Goal: Find specific page/section: Find specific page/section

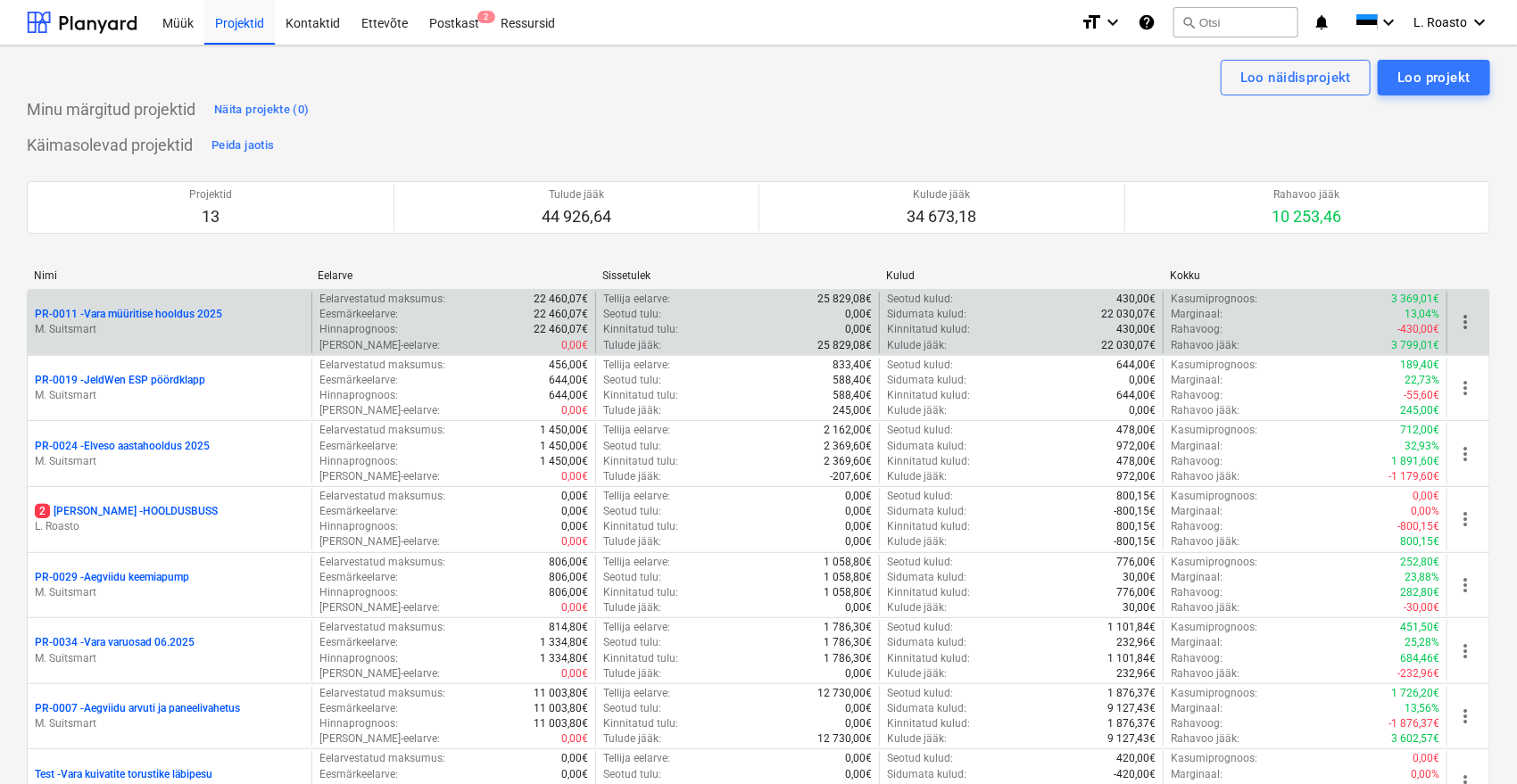
click at [142, 315] on p "PR-0011 - Vara müüritise hooldus 2025" at bounding box center [129, 315] width 187 height 15
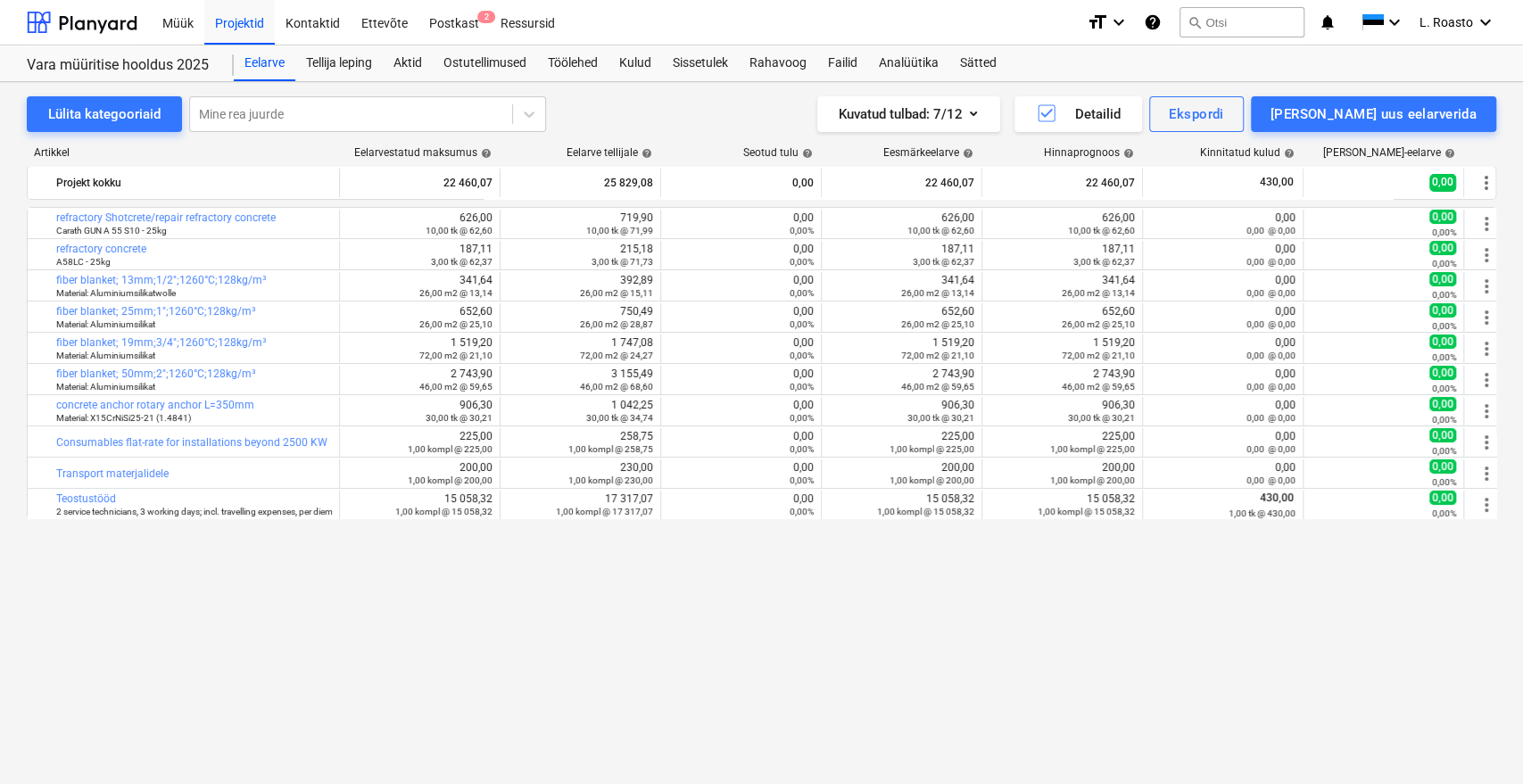
click at [973, 41] on div "Müük Projektid Kontaktid Ettevõte Postkast 2 Ressursid" at bounding box center [612, 23] width 921 height 45
click at [969, 63] on div "Sätted" at bounding box center [978, 63] width 58 height 36
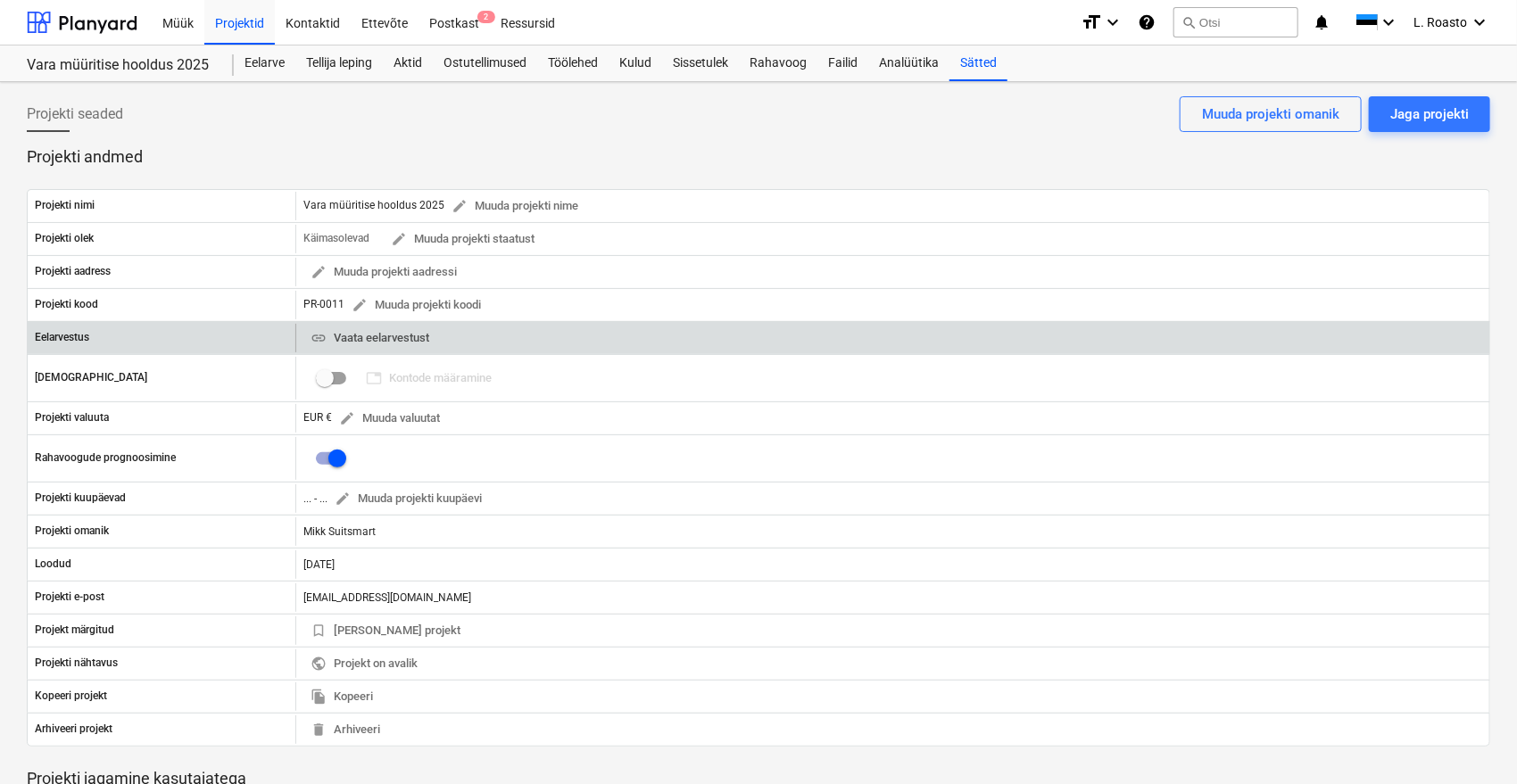
click at [426, 324] on button "link Vaata eelarvestust" at bounding box center [370, 338] width 133 height 28
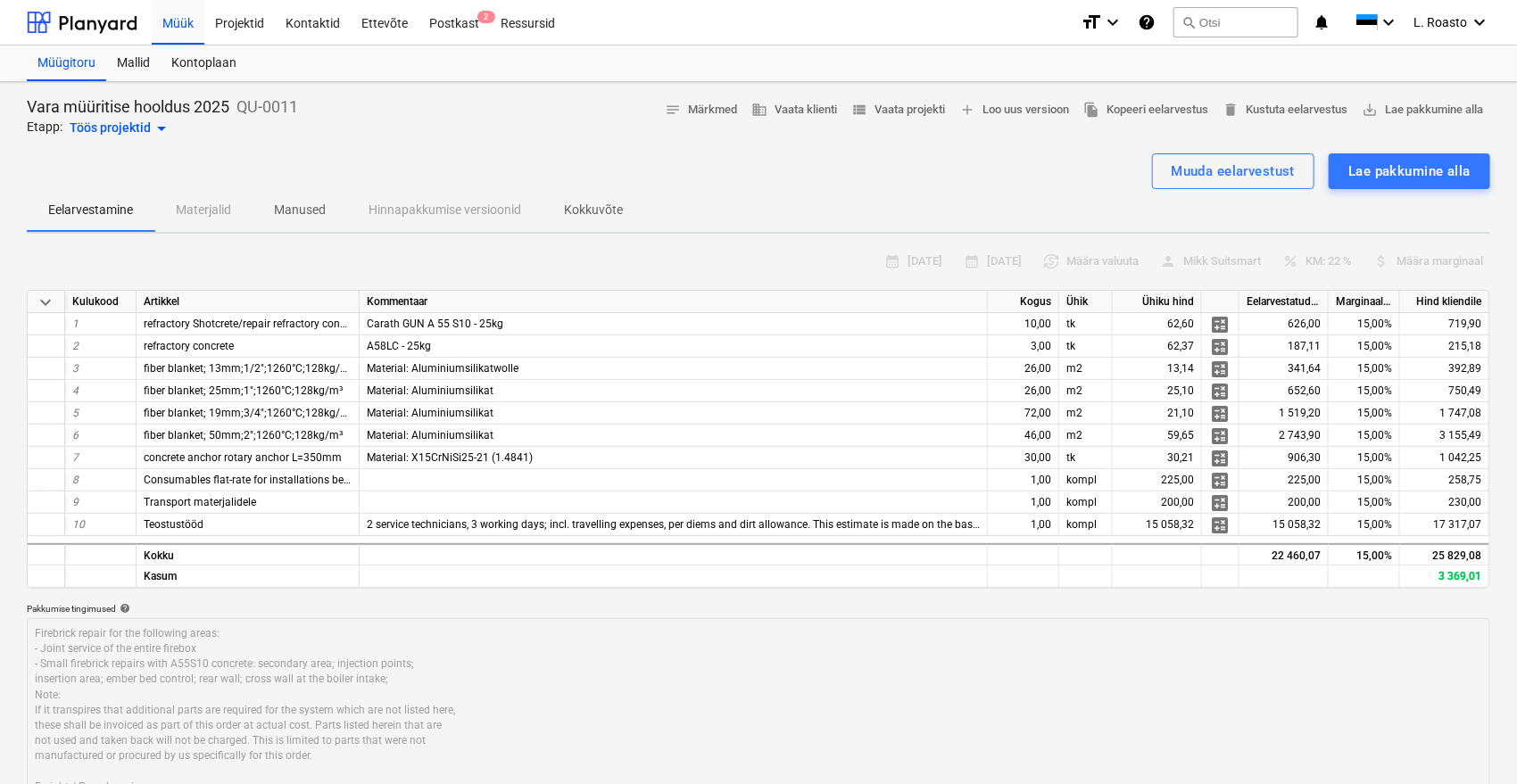
click at [575, 207] on p "Kokkuvõte" at bounding box center [593, 210] width 59 height 19
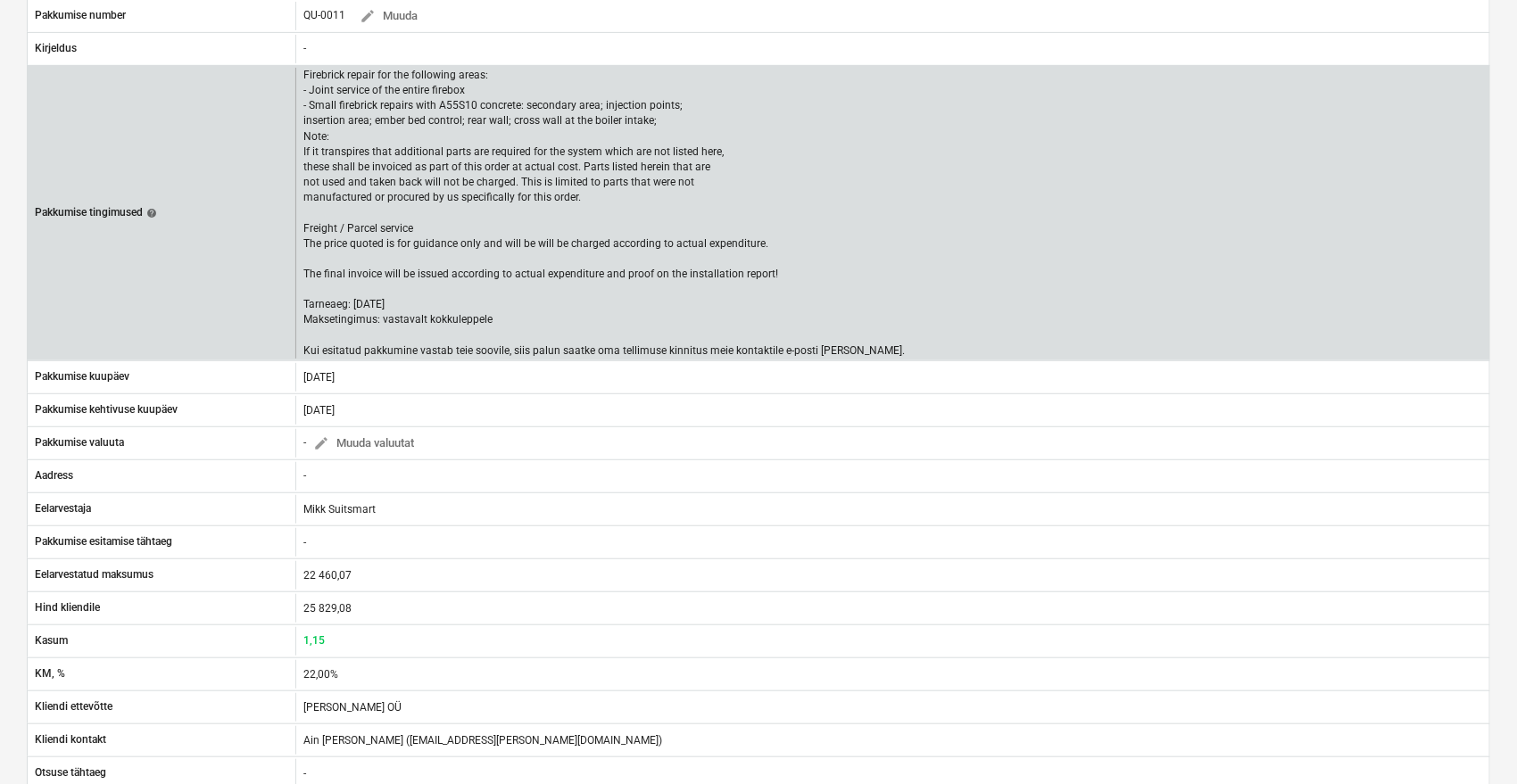
scroll to position [198, 0]
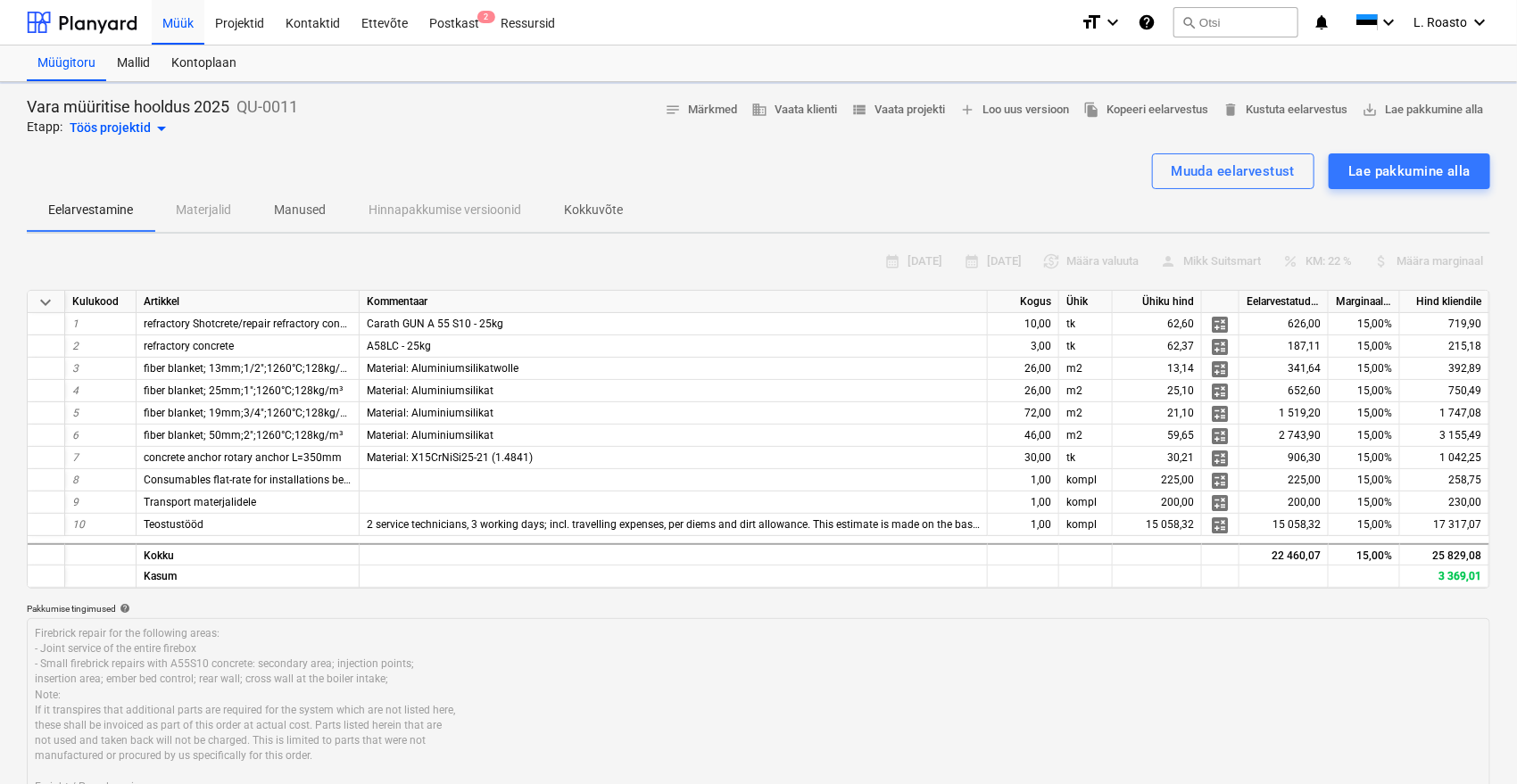
type textarea "x"
click at [203, 319] on span "refractory Shotcrete/repair refractory concrete" at bounding box center [253, 324] width 220 height 13
click at [416, 132] on div "Vara müüritise hooldus 2025 QU-0011 Etapp: Töös projektid arrow_drop_down notes…" at bounding box center [759, 118] width 1464 height 43
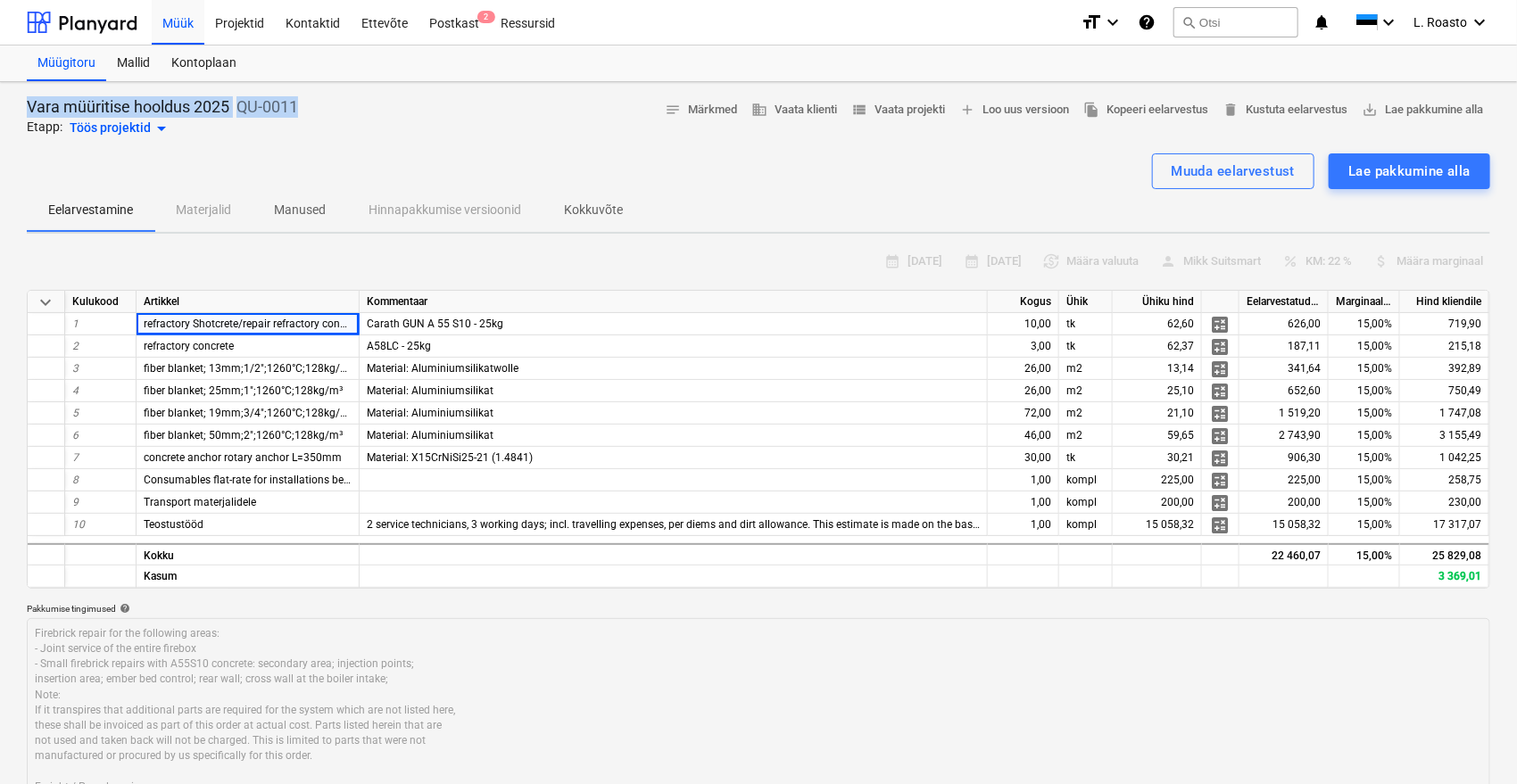
drag, startPoint x: 316, startPoint y: 111, endPoint x: 29, endPoint y: 102, distance: 287.1
click at [29, 102] on div "Vara müüritise hooldus 2025 QU-0011 Etapp: Töös projektid arrow_drop_down notes…" at bounding box center [759, 118] width 1464 height 43
click at [430, 128] on div "Vara müüritise hooldus 2025 QU-0011 Etapp: Töös projektid arrow_drop_down notes…" at bounding box center [759, 118] width 1464 height 43
drag, startPoint x: 230, startPoint y: 105, endPoint x: 23, endPoint y: 100, distance: 207.1
click at [23, 100] on div "Vara müüritise hooldus 2025 QU-0011 Etapp: Töös projektid arrow_drop_down notes…" at bounding box center [758, 636] width 1517 height 1108
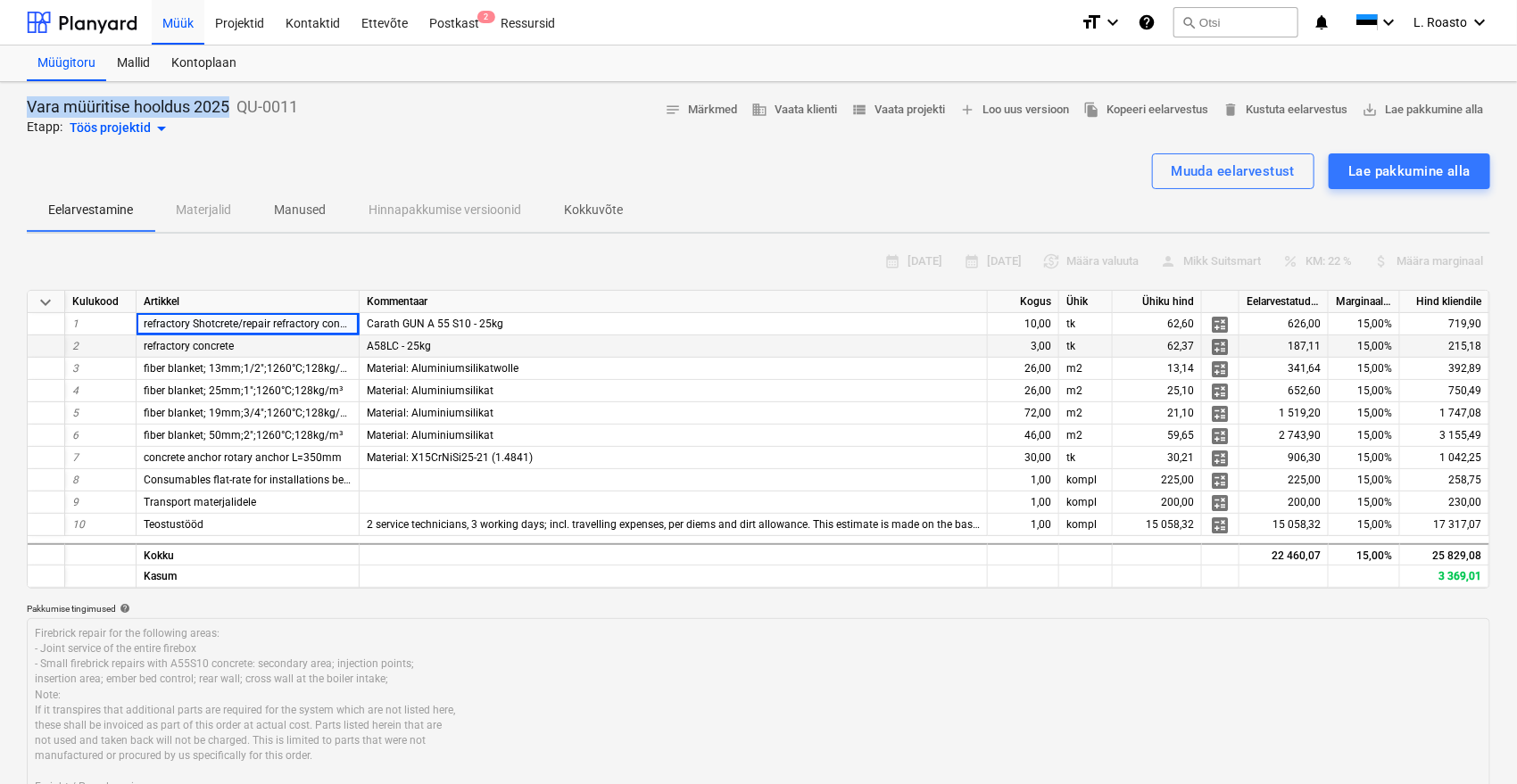
copy p "Vara müüritise hooldus 2025"
click at [892, 107] on span "view_list Vaata projekti" at bounding box center [899, 110] width 94 height 21
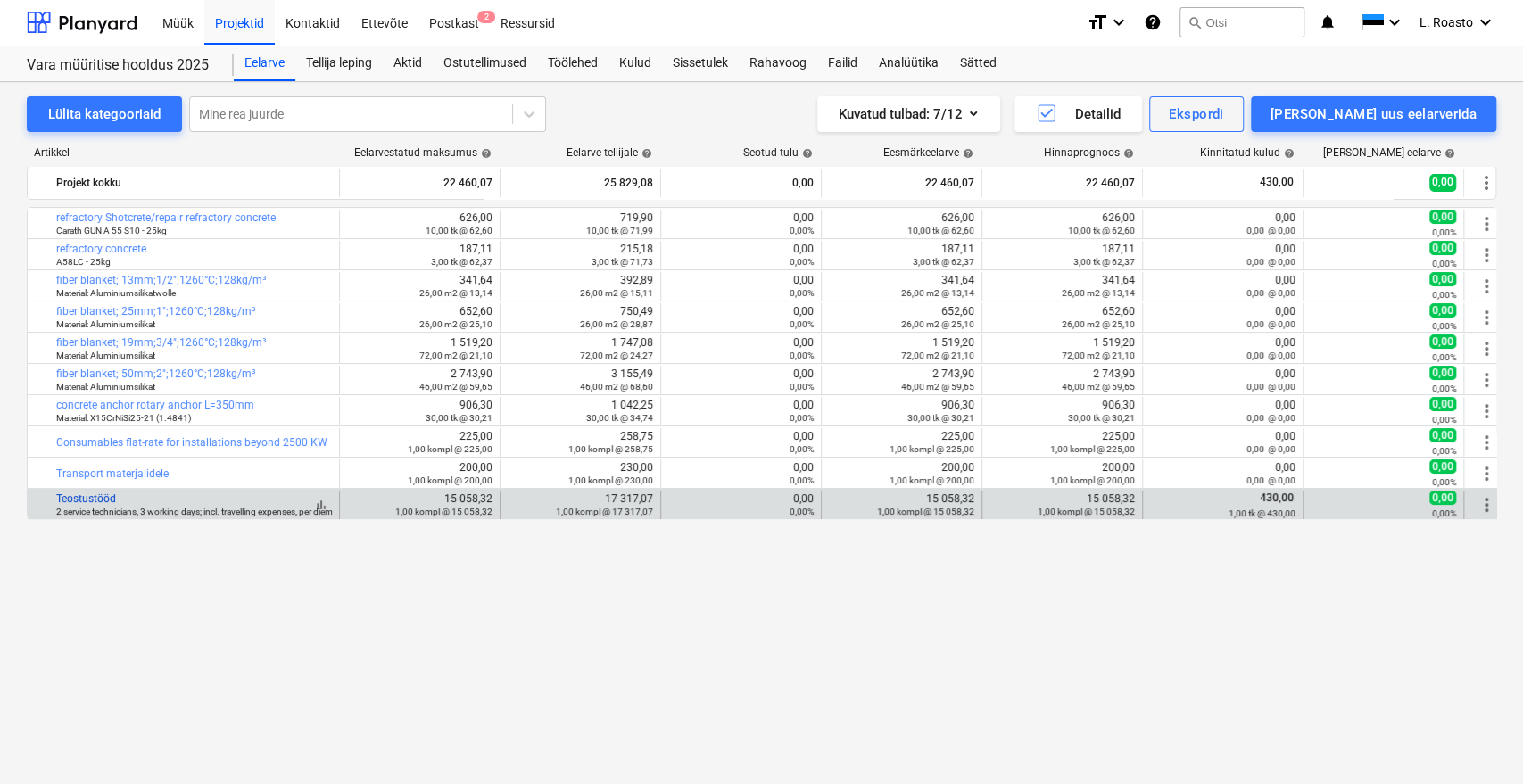
click at [93, 495] on link "Teostustööd" at bounding box center [86, 499] width 59 height 13
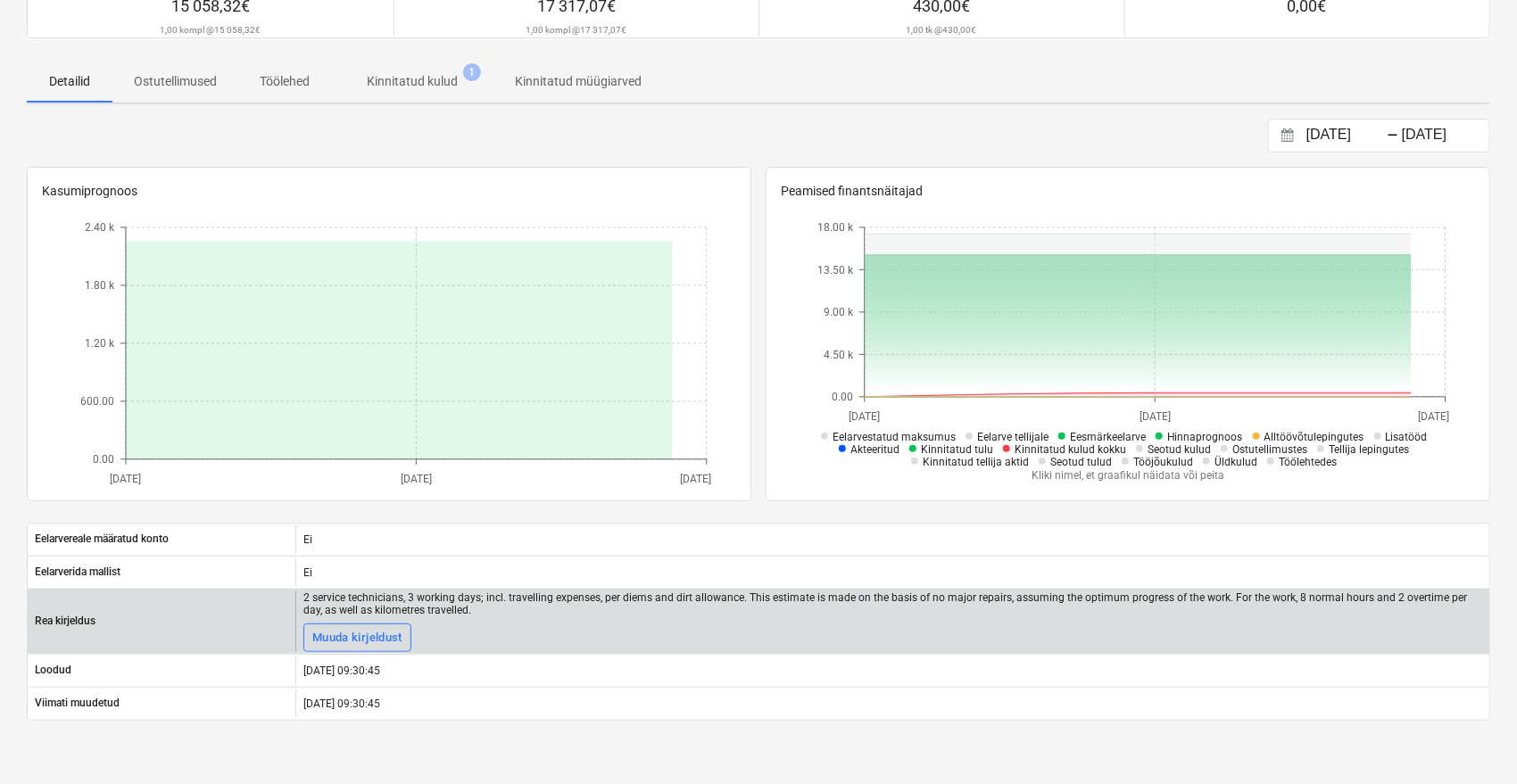
scroll to position [424, 0]
